Goal: Find specific page/section: Find specific page/section

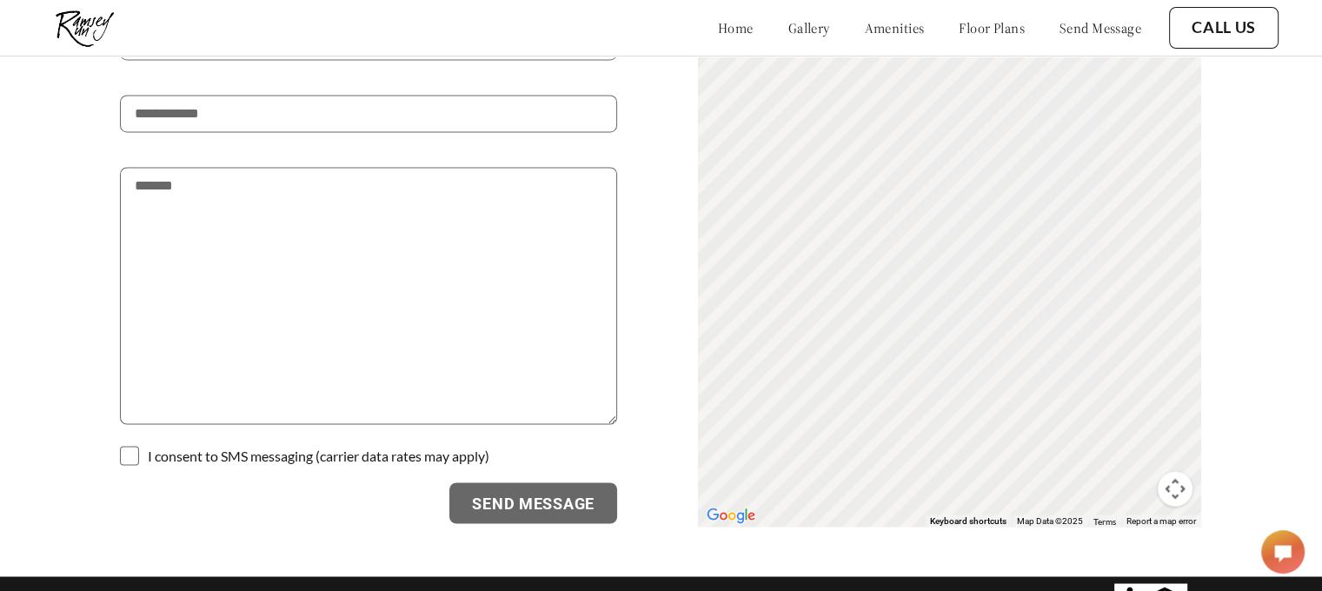
scroll to position [2952, 0]
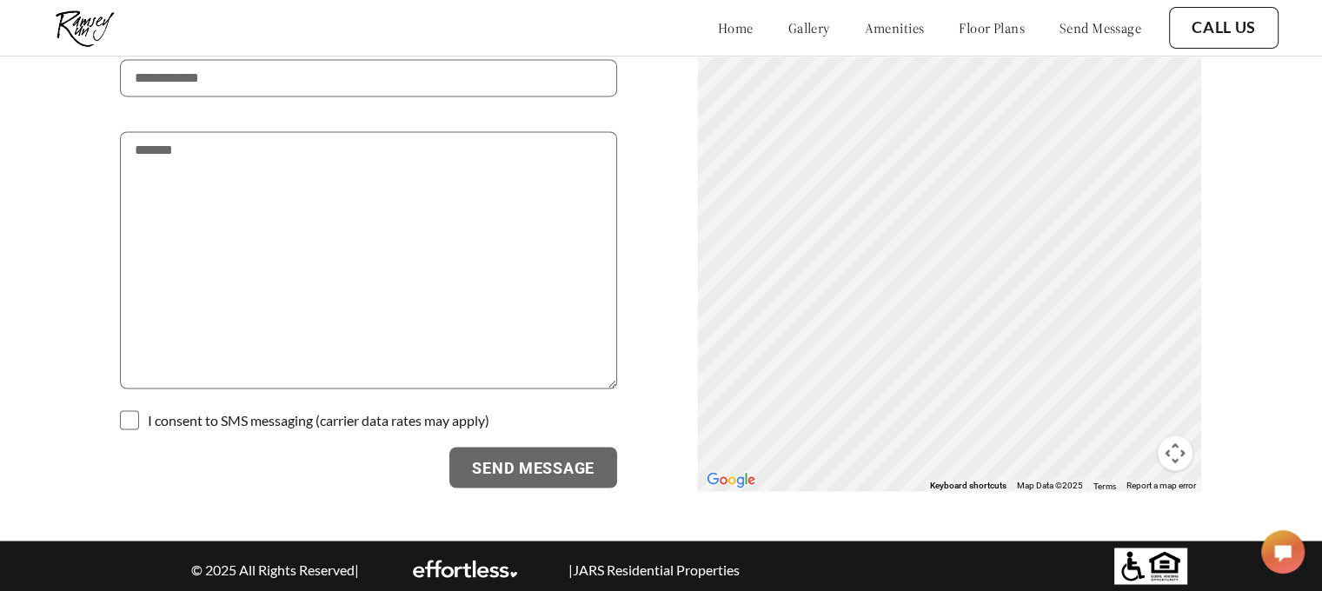
drag, startPoint x: 969, startPoint y: 216, endPoint x: 1200, endPoint y: 288, distance: 242.0
drag, startPoint x: 908, startPoint y: 295, endPoint x: 985, endPoint y: 289, distance: 77.6
click at [985, 289] on div "To activate drag with keyboard, press Alt + Enter. Once in keyboard drag state,…" at bounding box center [949, 168] width 503 height 648
drag, startPoint x: 835, startPoint y: 395, endPoint x: 744, endPoint y: 382, distance: 91.4
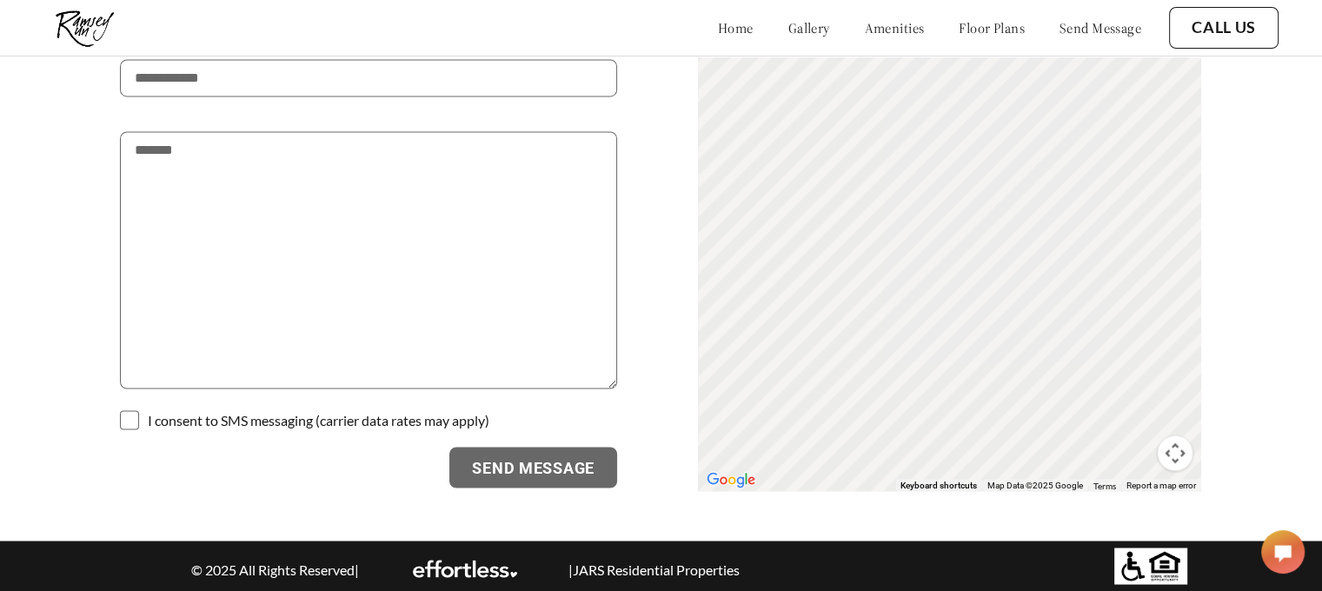
click at [744, 382] on div "To activate drag with keyboard, press Alt + Enter. Once in keyboard drag state,…" at bounding box center [949, 168] width 503 height 648
drag, startPoint x: 1021, startPoint y: 359, endPoint x: 1021, endPoint y: 268, distance: 91.3
drag, startPoint x: 908, startPoint y: 274, endPoint x: 982, endPoint y: 207, distance: 100.4
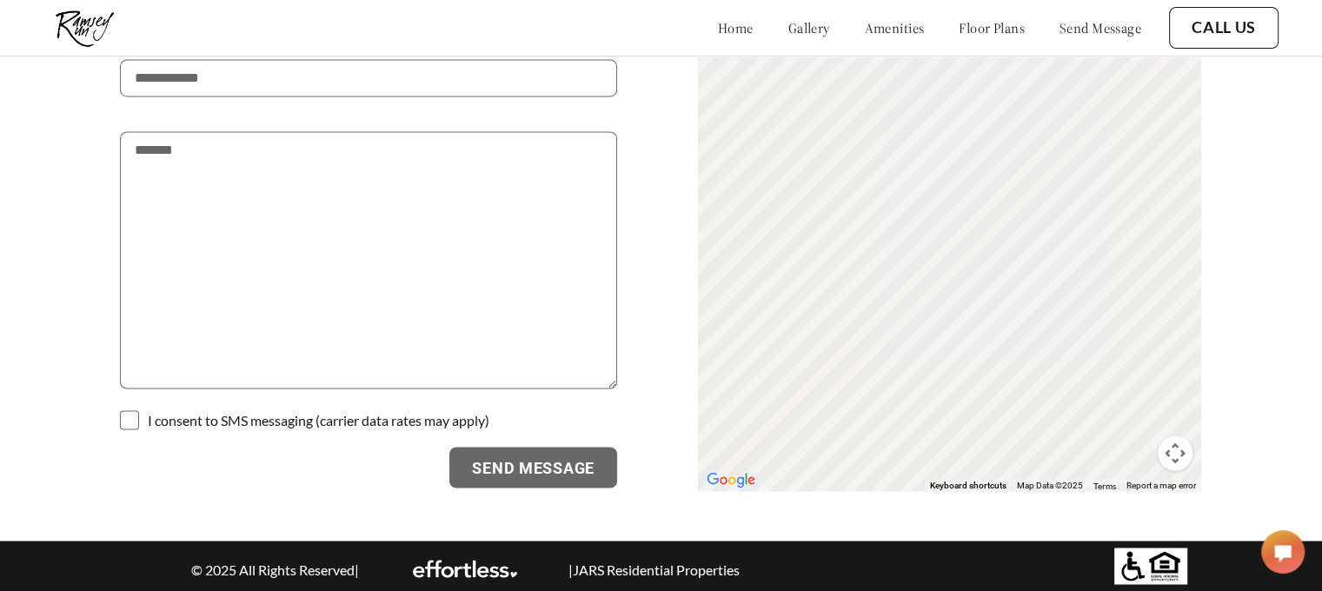
click at [982, 207] on div "To activate drag with keyboard, press Alt + Enter. Once in keyboard drag state,…" at bounding box center [949, 168] width 503 height 648
click at [963, 26] on link "floor plans" at bounding box center [992, 27] width 66 height 17
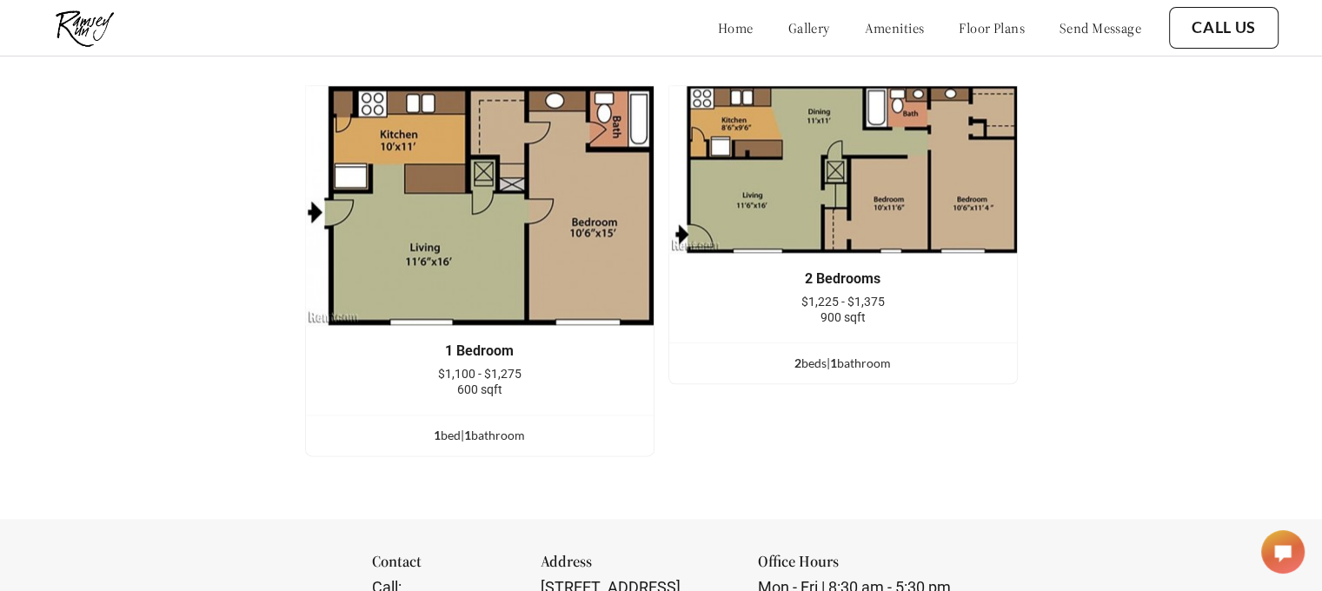
scroll to position [2049, 0]
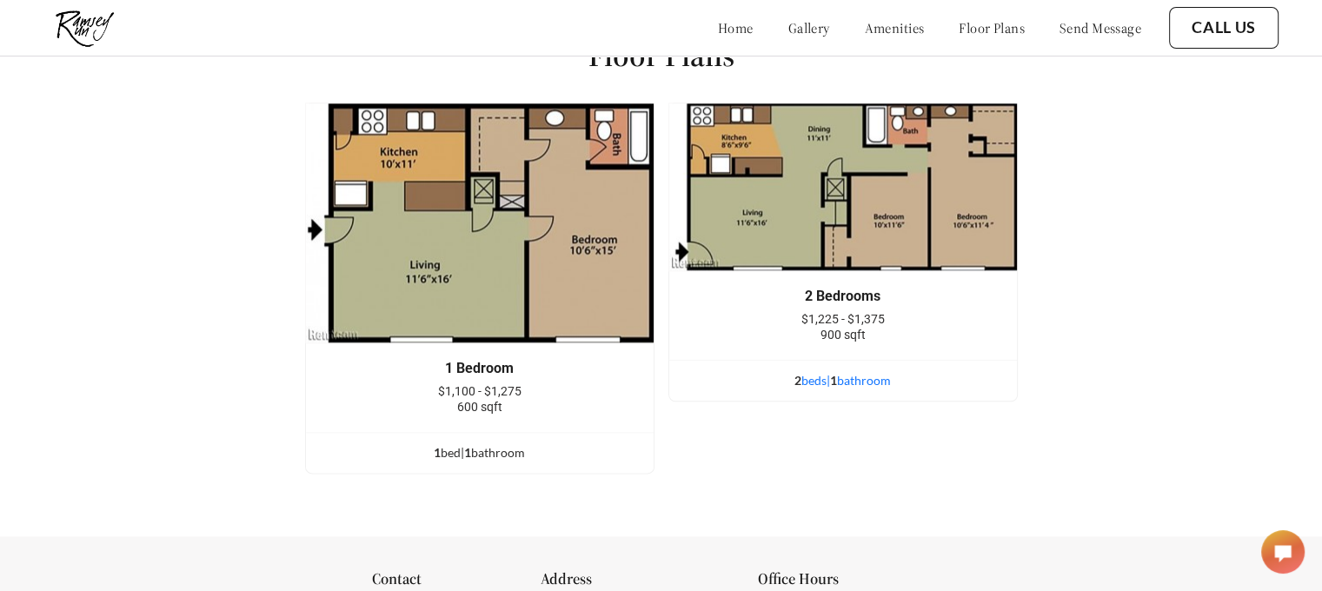
click at [846, 389] on div "2 bed s | 1 bathroom" at bounding box center [843, 380] width 348 height 19
click at [809, 390] on div "2 bed s | 1 bathroom" at bounding box center [843, 380] width 348 height 19
click at [814, 386] on div "2 bed s | 1 bathroom" at bounding box center [843, 380] width 348 height 19
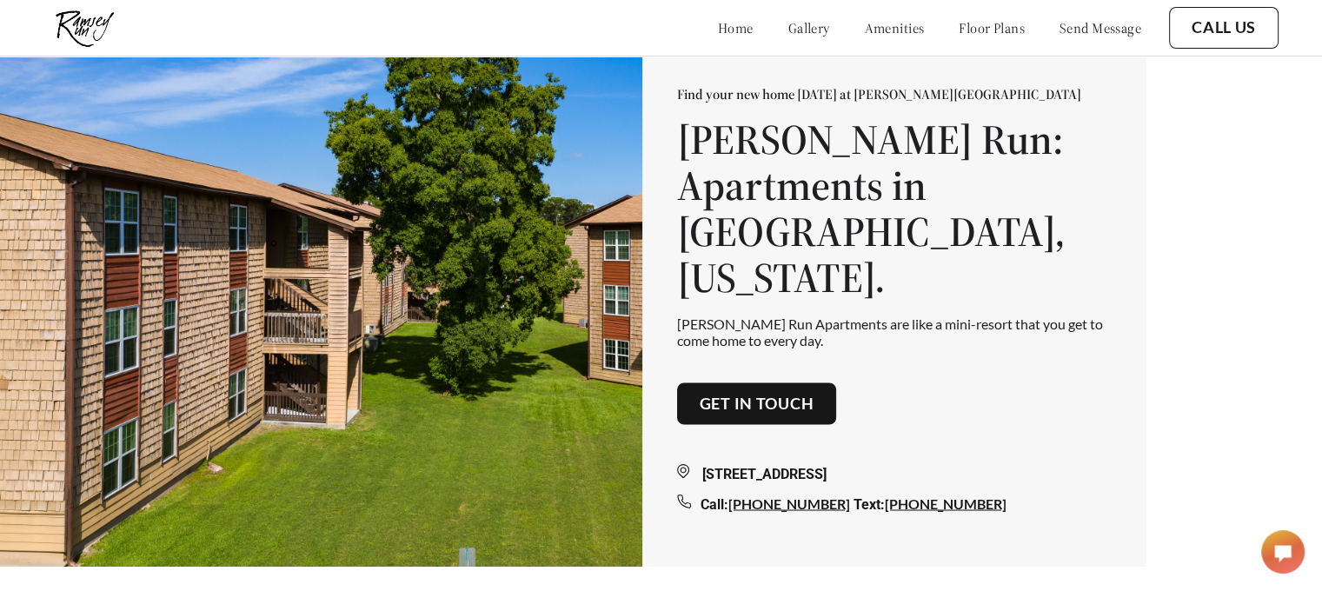
scroll to position [0, 0]
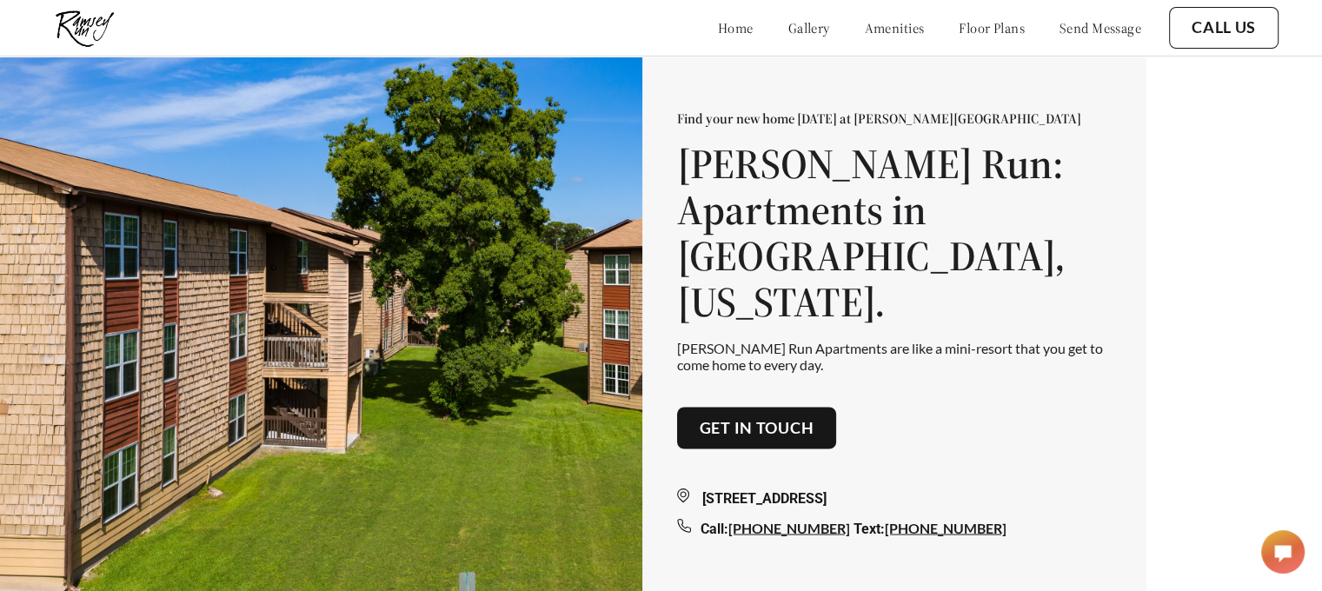
click at [762, 418] on link "Get in touch" at bounding box center [757, 427] width 115 height 19
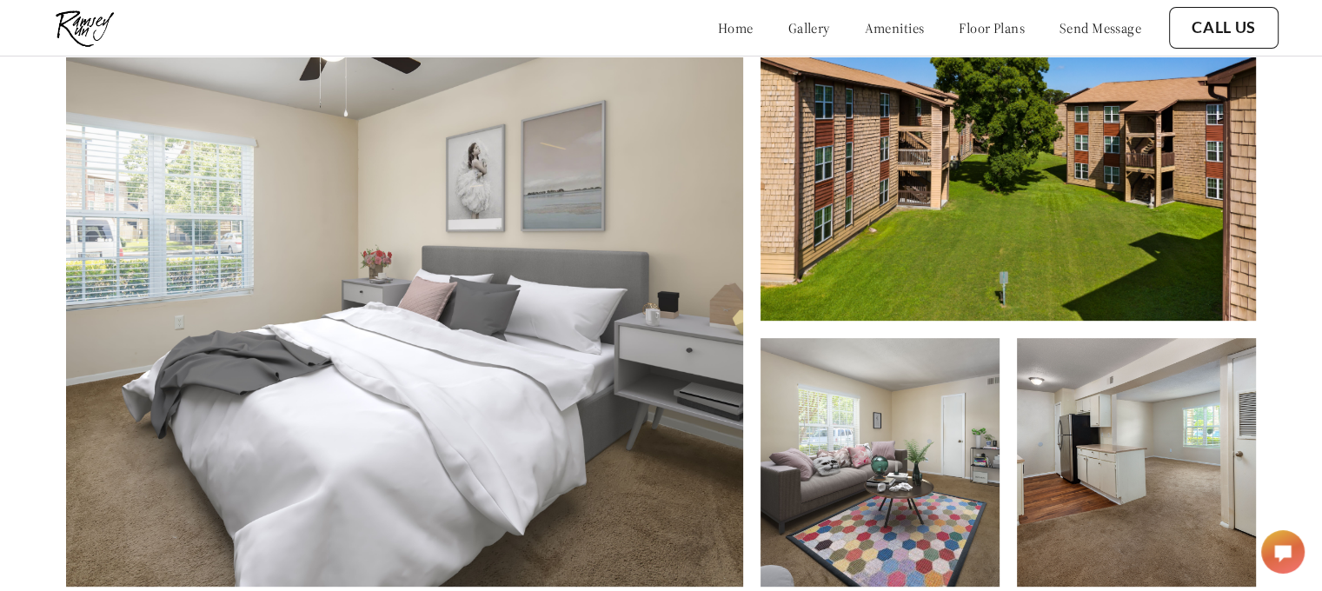
scroll to position [205, 0]
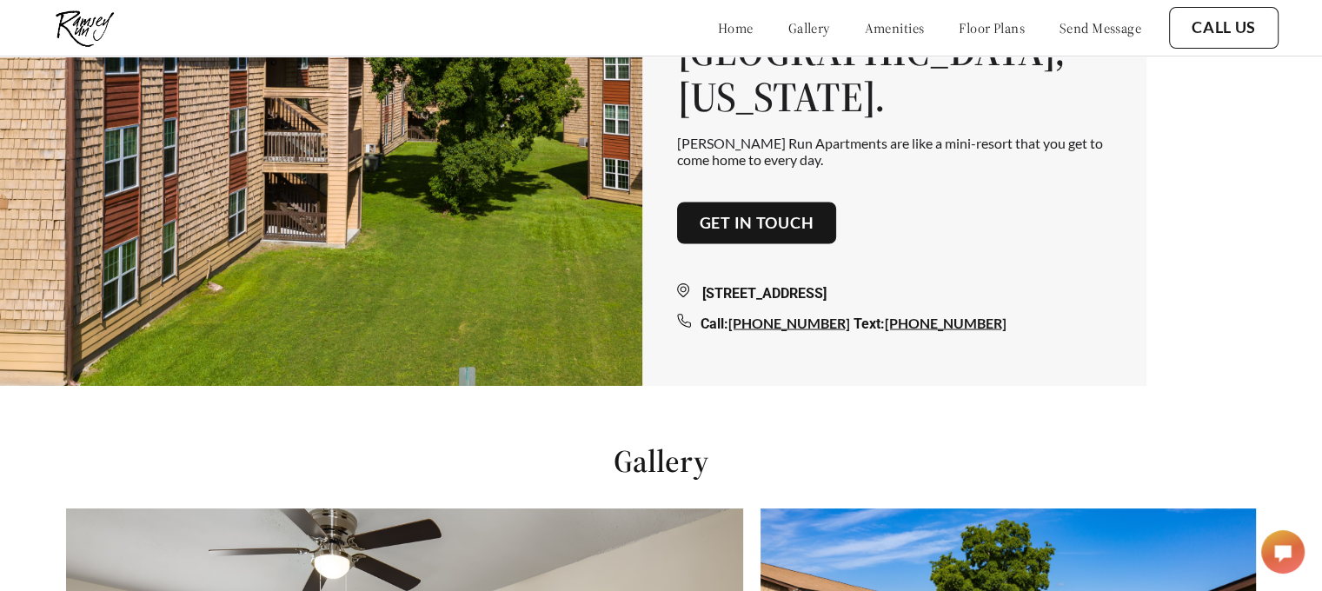
click at [982, 23] on link "floor plans" at bounding box center [992, 27] width 66 height 17
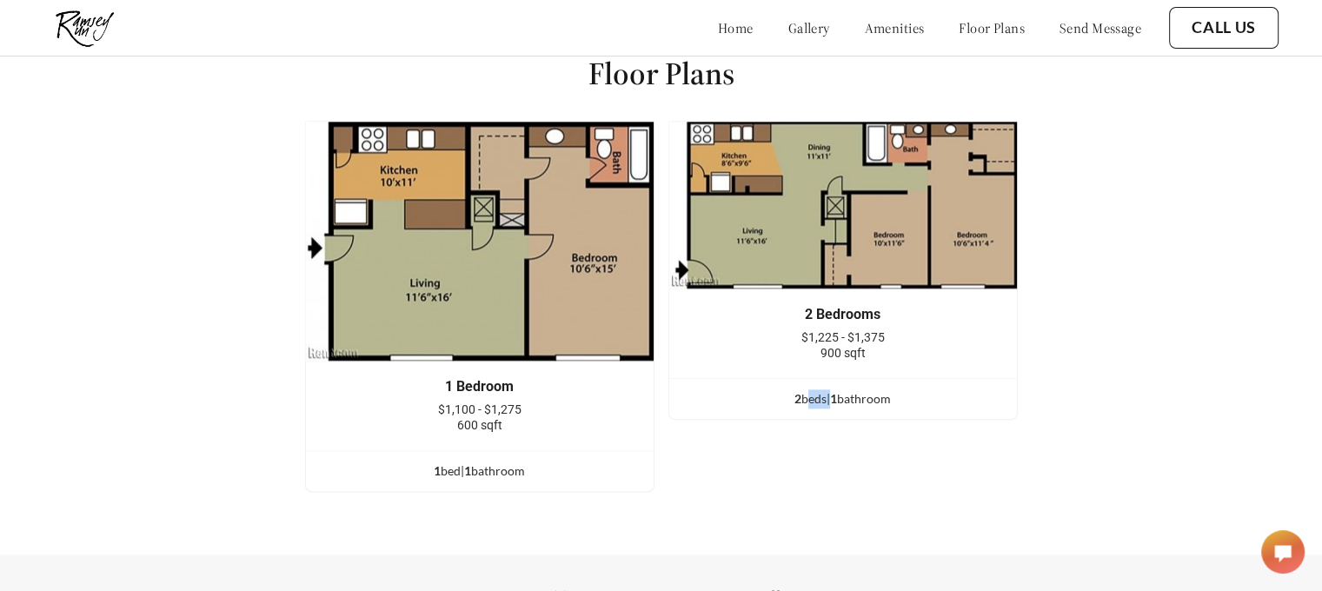
scroll to position [2049, 0]
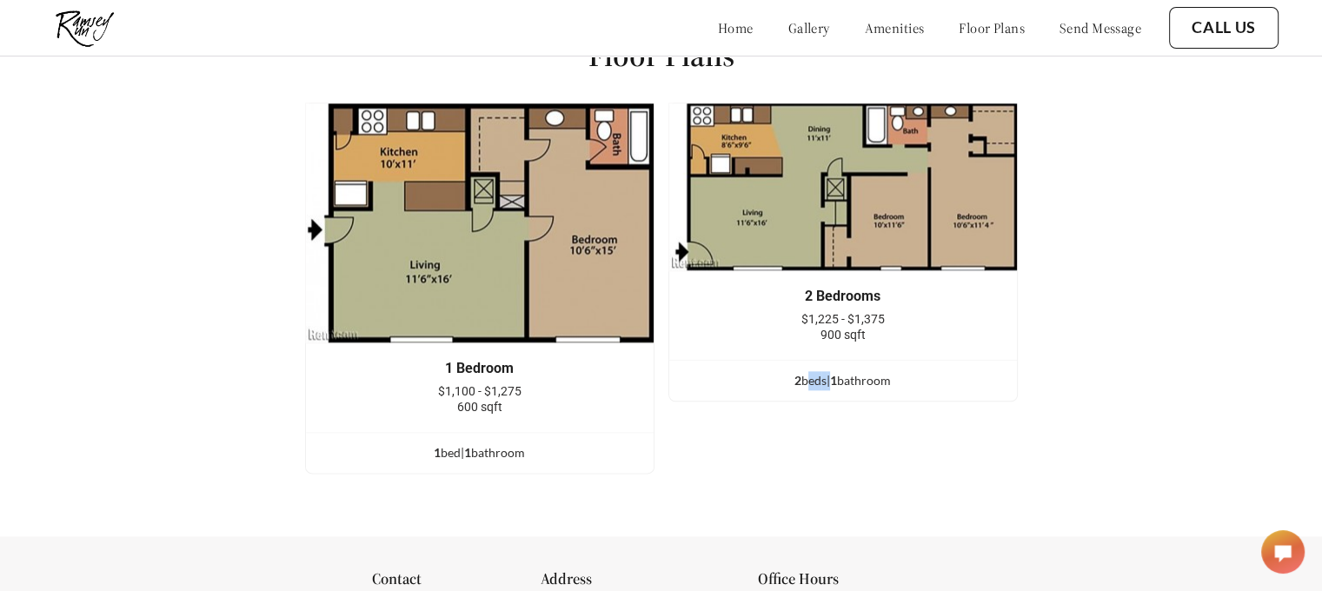
click at [884, 230] on img at bounding box center [843, 187] width 349 height 169
click at [1283, 542] on div at bounding box center [1282, 551] width 43 height 43
